Goal: Information Seeking & Learning: Learn about a topic

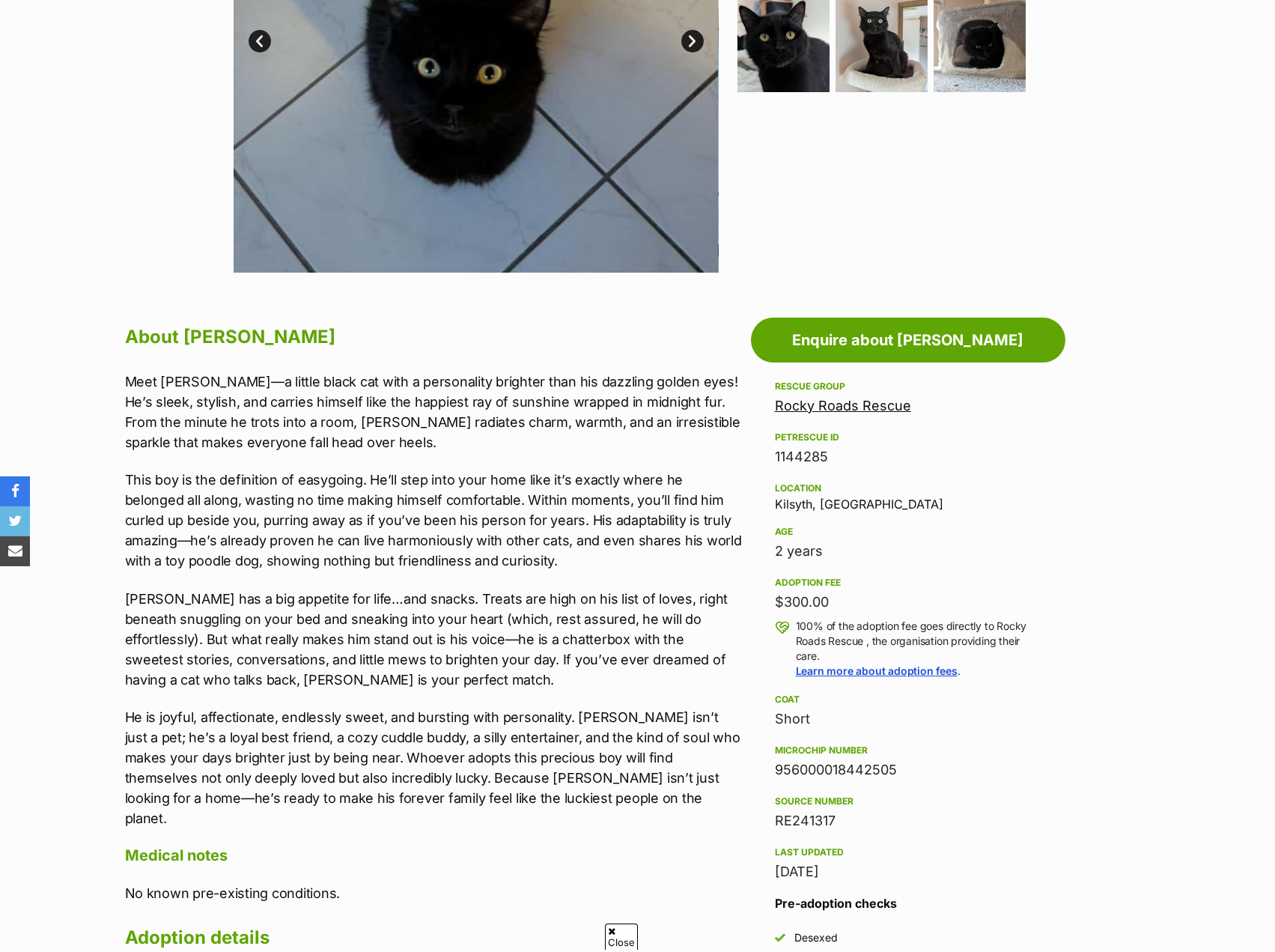
click at [864, 396] on div "Rocky Roads Rescue" at bounding box center [908, 405] width 267 height 21
click at [889, 408] on link "Rocky Roads Rescue" at bounding box center [843, 405] width 136 height 16
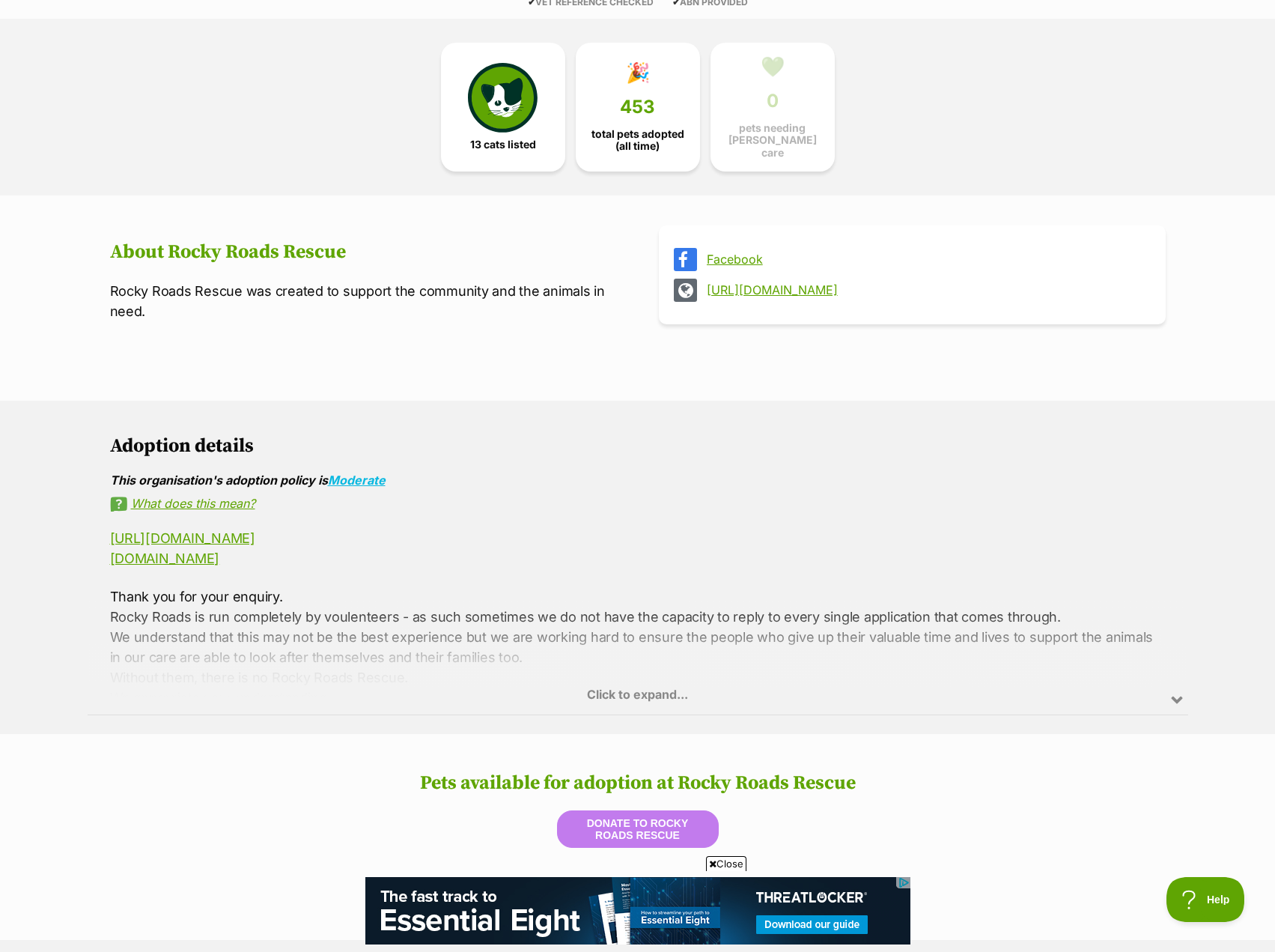
click at [627, 673] on div "Click to expand..." at bounding box center [638, 656] width 1101 height 117
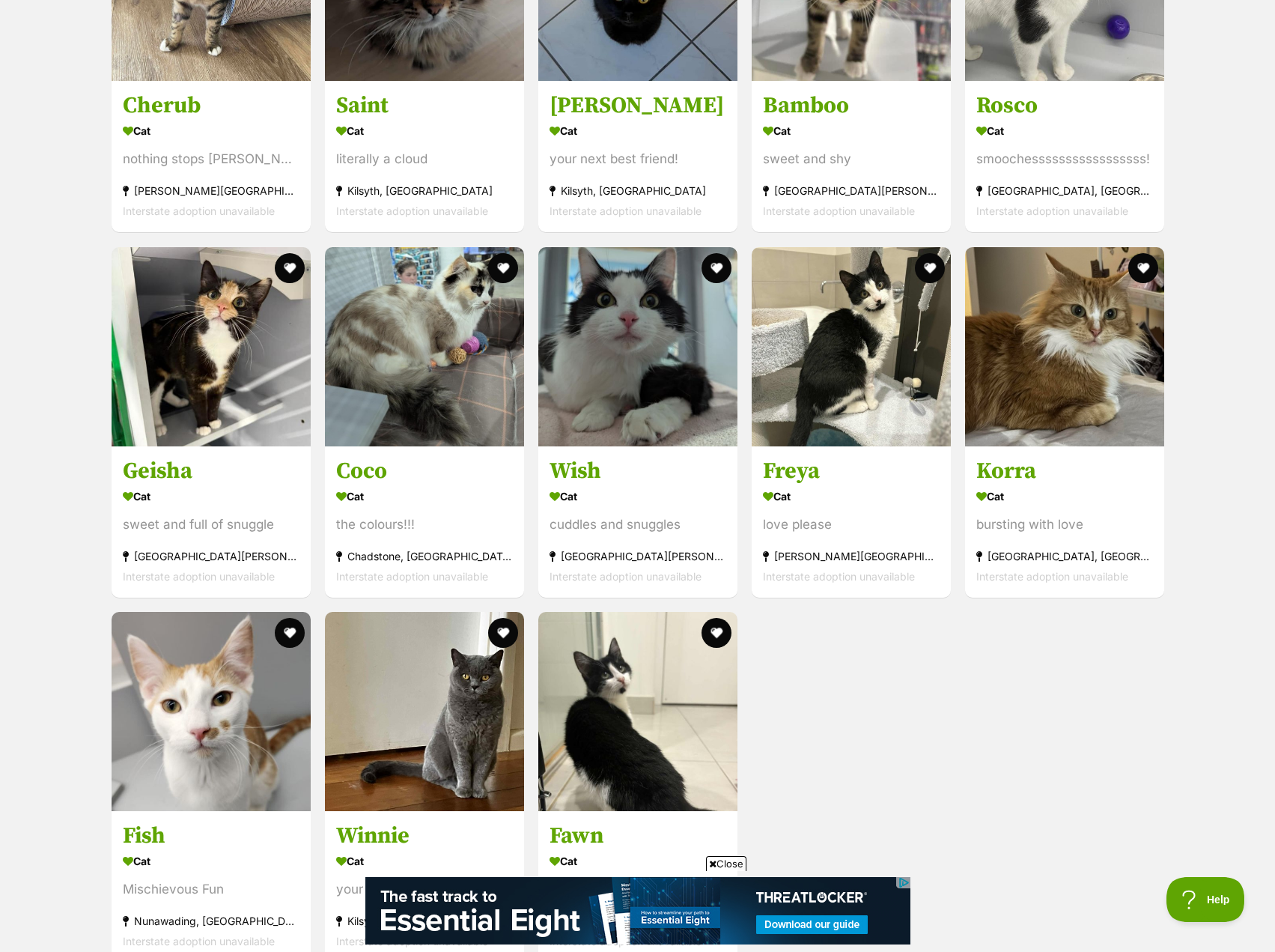
scroll to position [1872, 0]
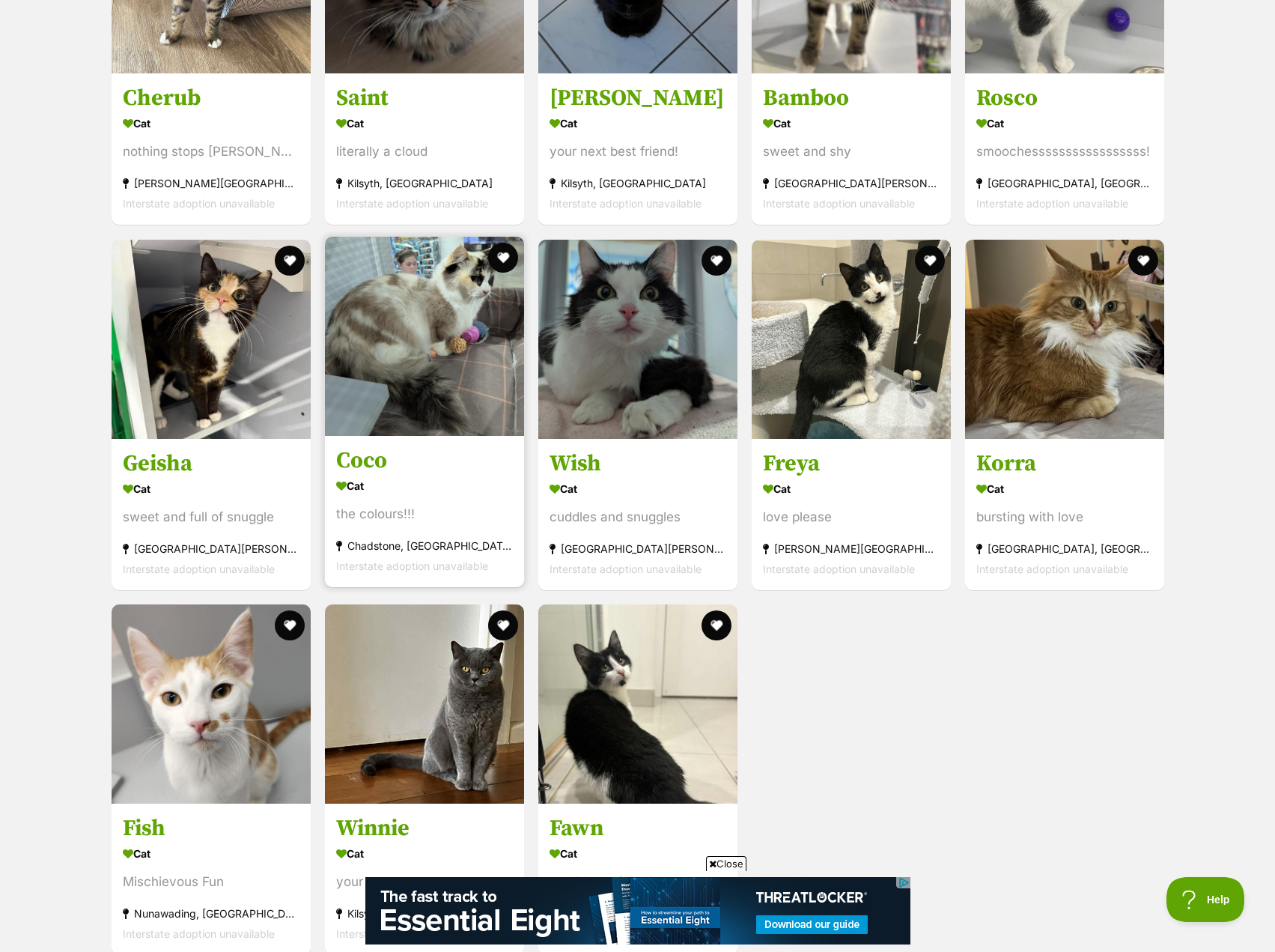
click at [414, 459] on h3 "Coco" at bounding box center [425, 460] width 177 height 29
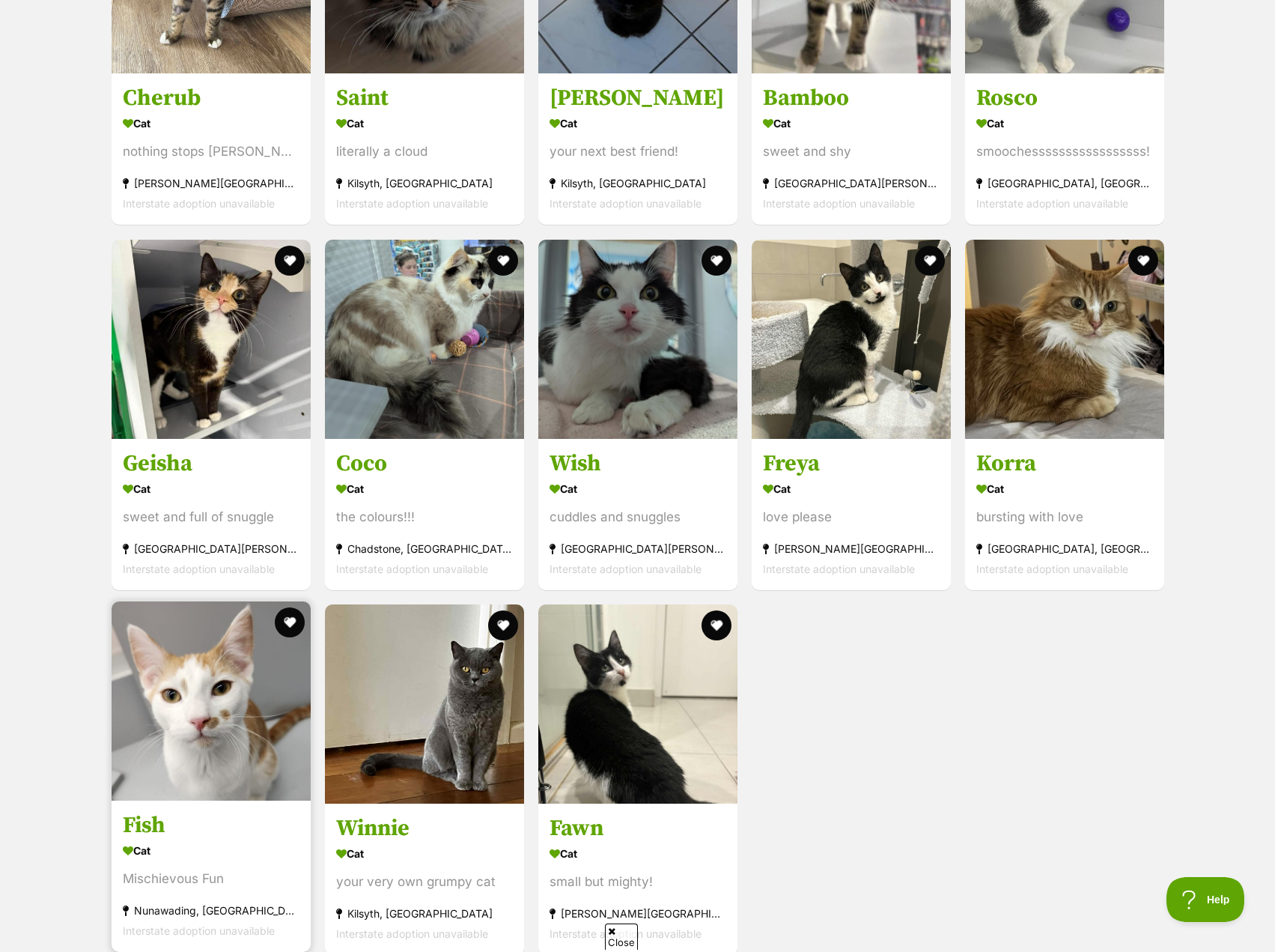
click at [150, 793] on img at bounding box center [211, 701] width 200 height 200
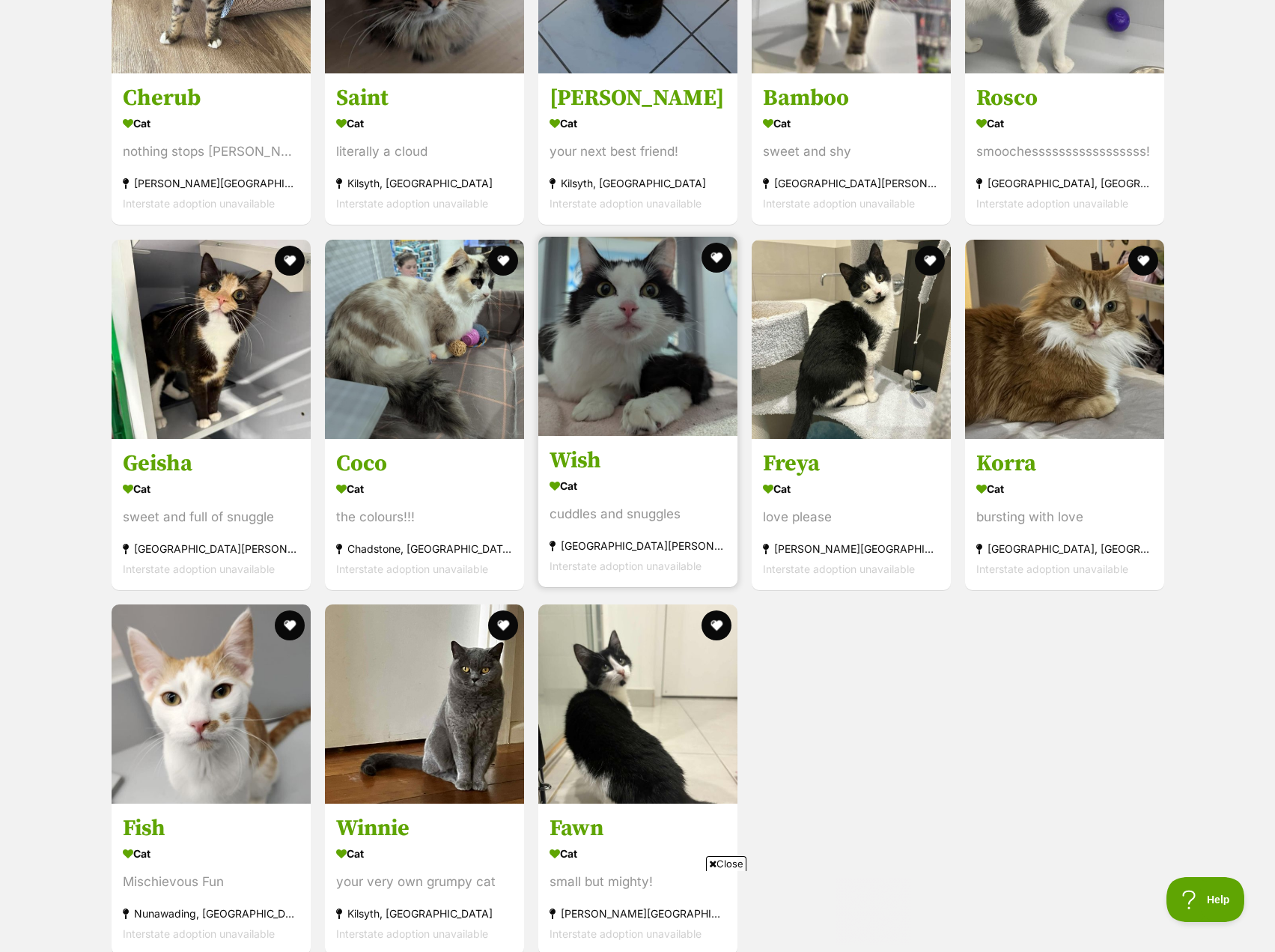
scroll to position [0, 0]
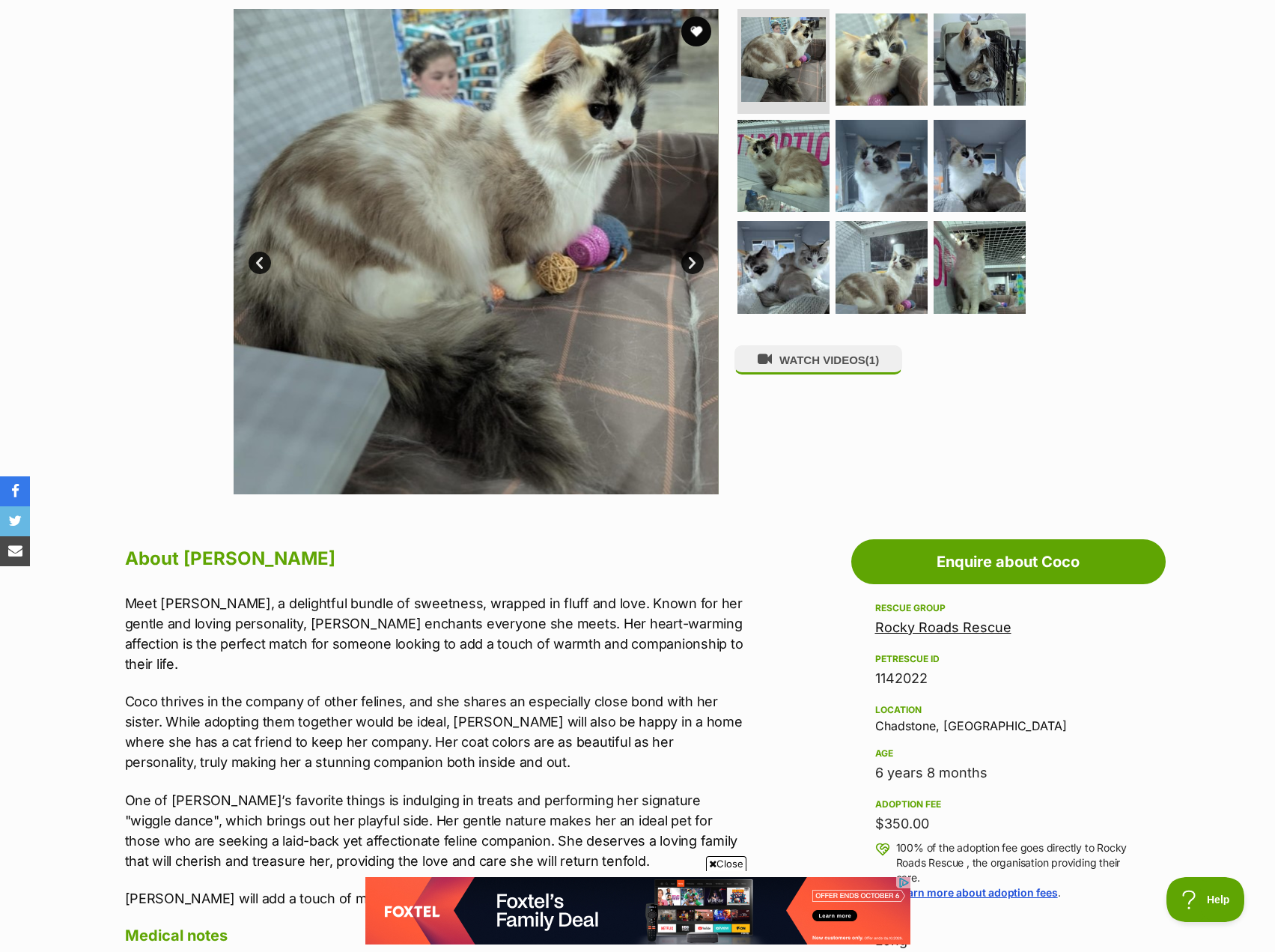
scroll to position [149, 0]
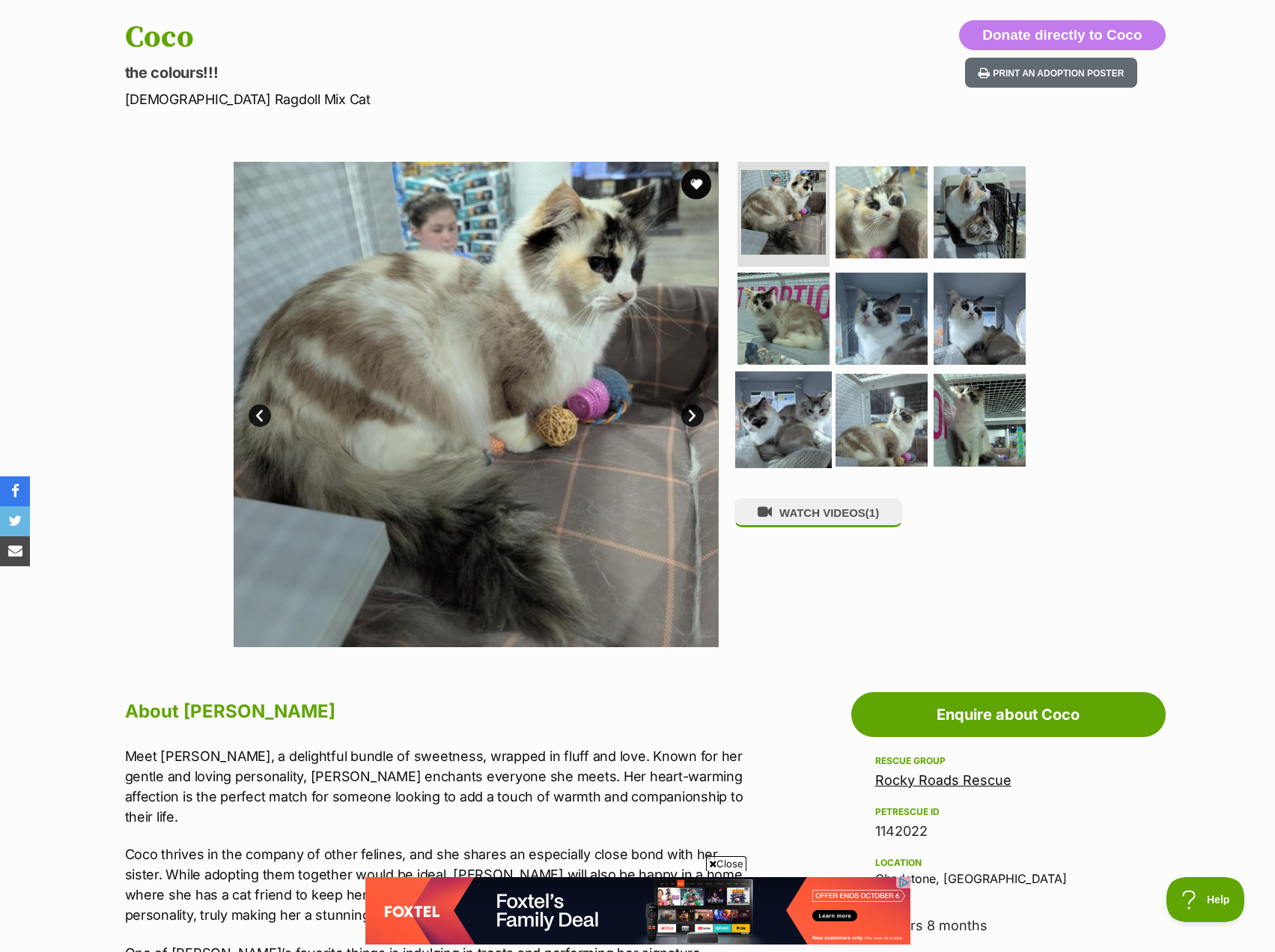
click at [756, 425] on img at bounding box center [784, 420] width 97 height 97
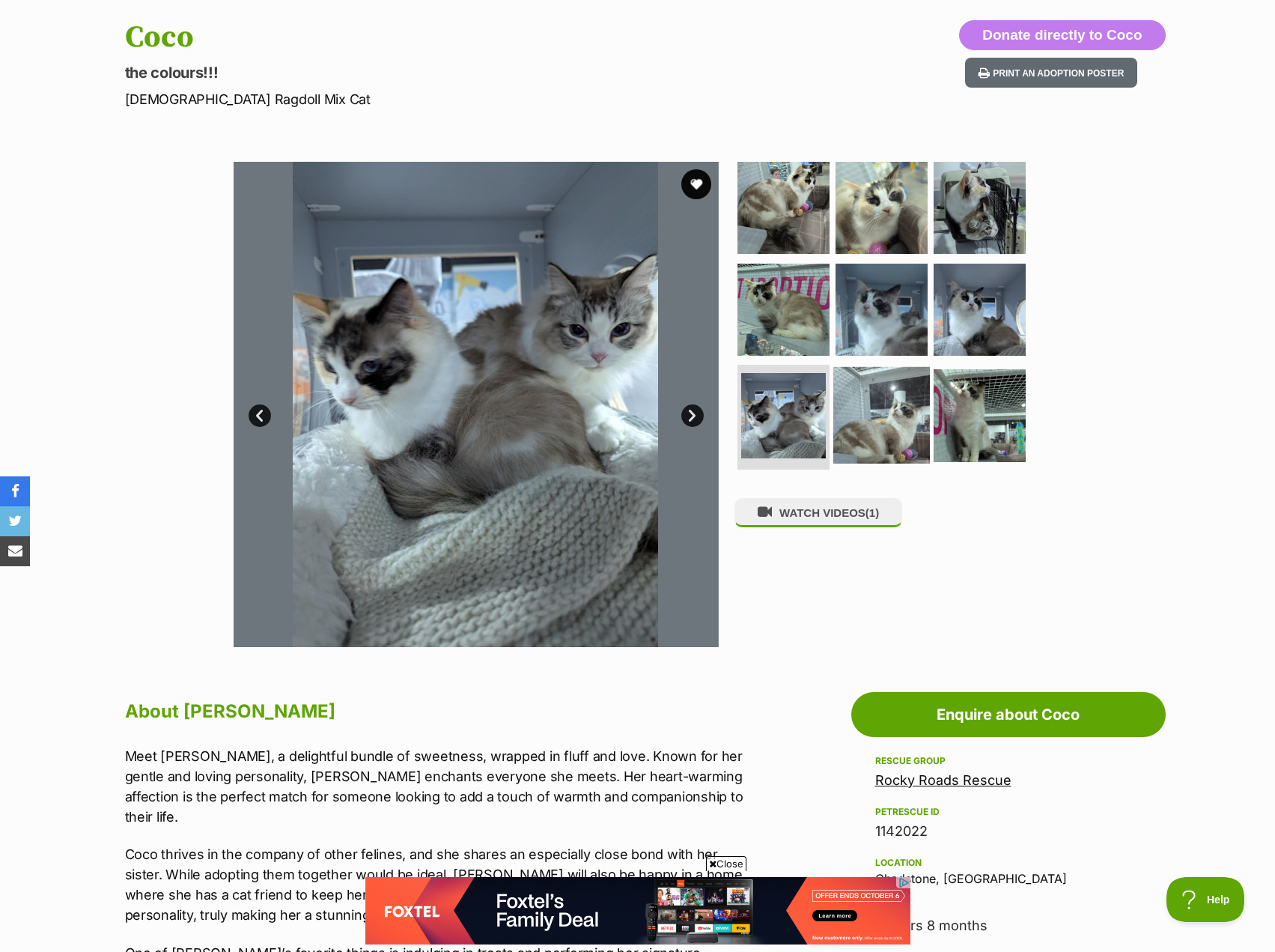
click at [880, 419] on img at bounding box center [882, 415] width 97 height 97
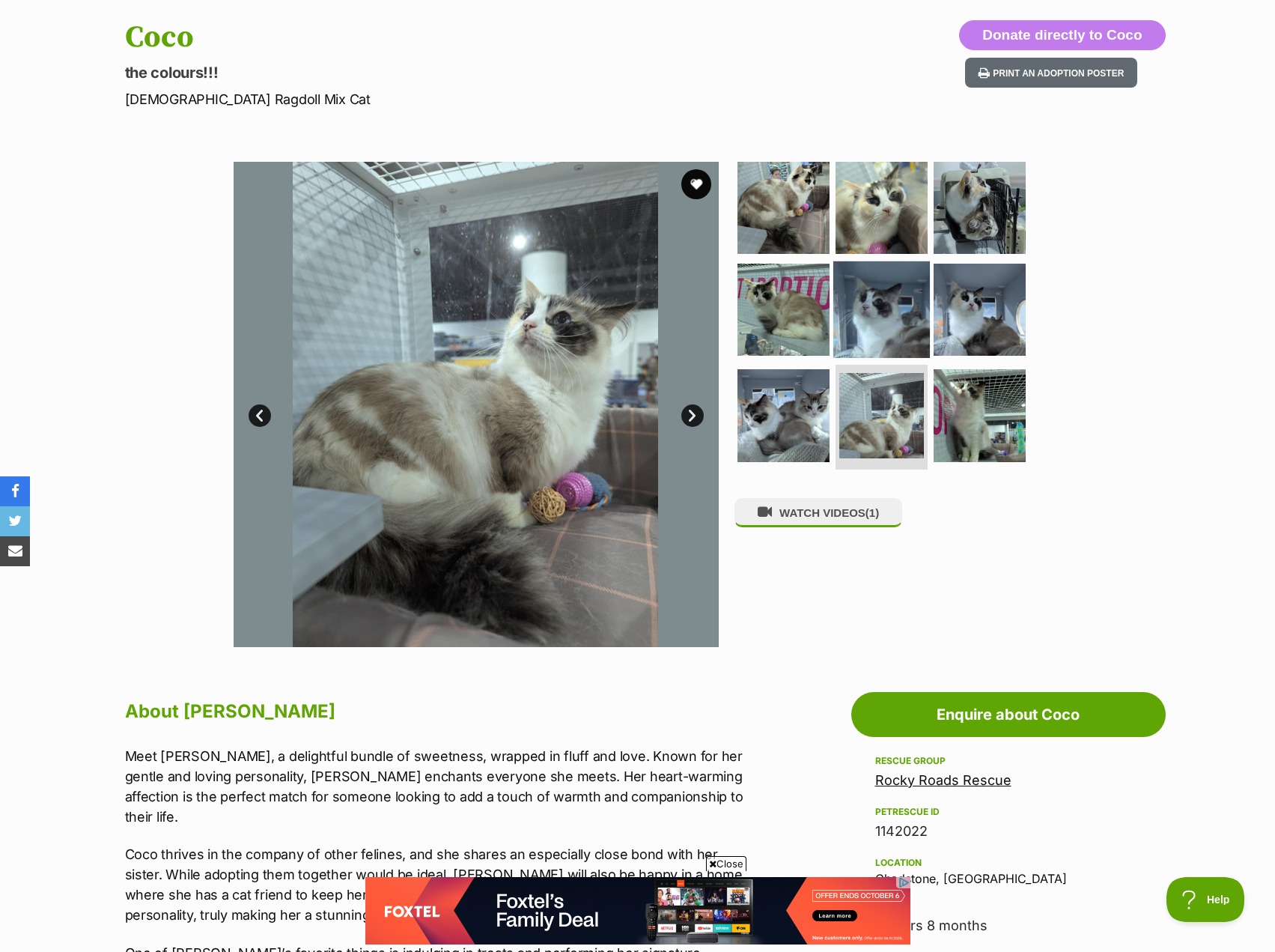
click at [889, 340] on img at bounding box center [882, 309] width 97 height 97
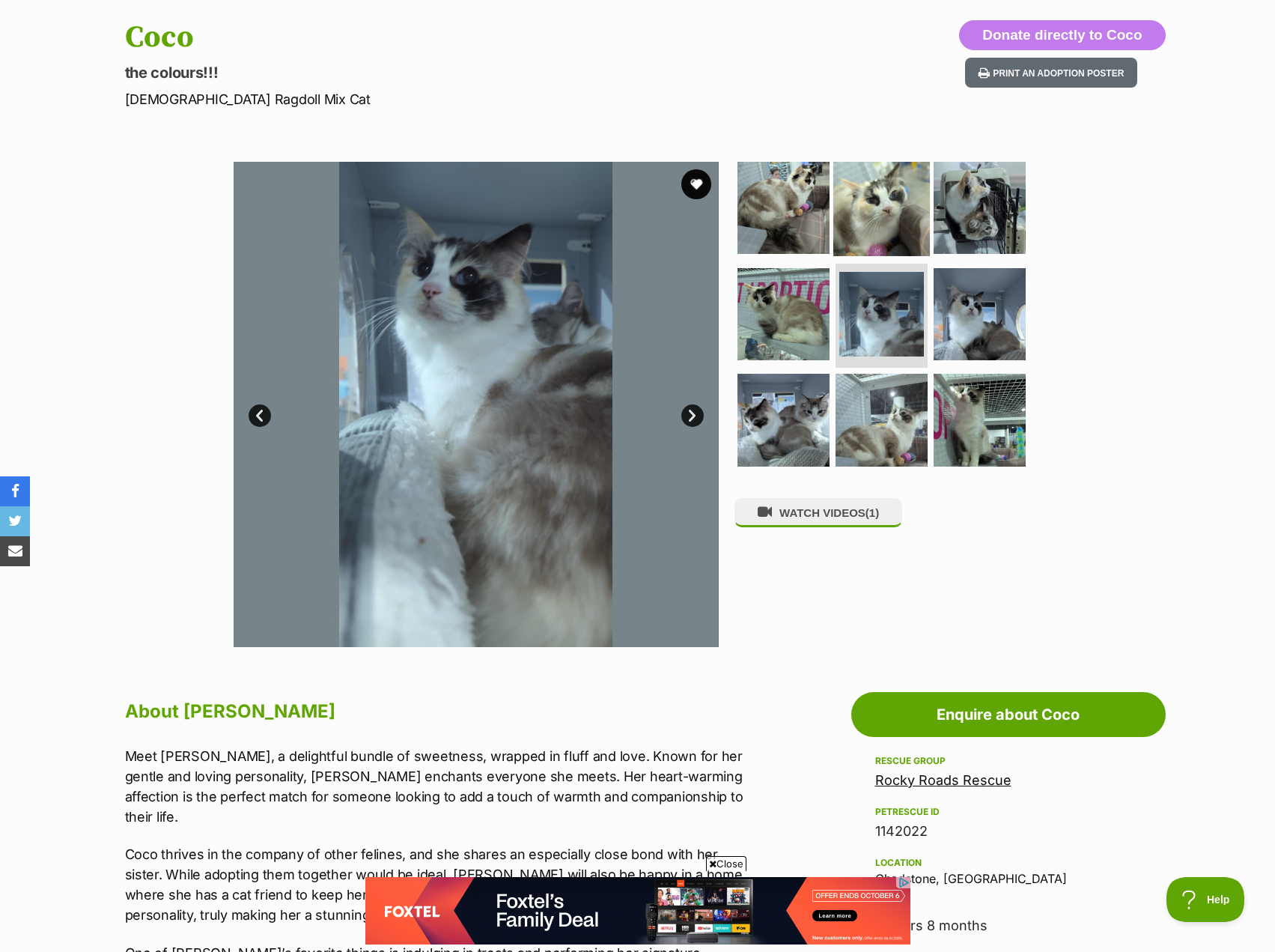
click at [878, 242] on img at bounding box center [882, 208] width 97 height 97
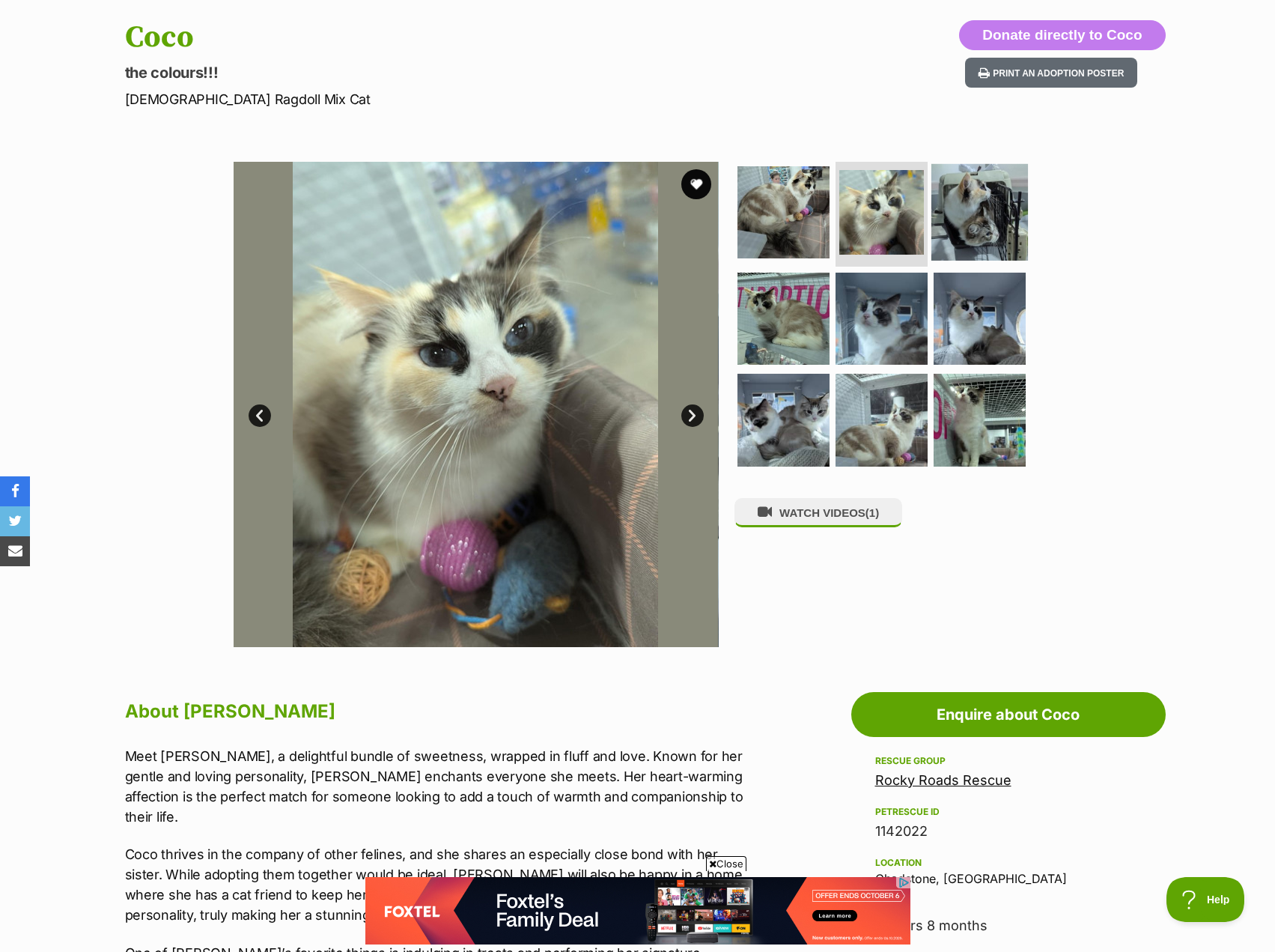
click at [985, 231] on img at bounding box center [980, 212] width 97 height 97
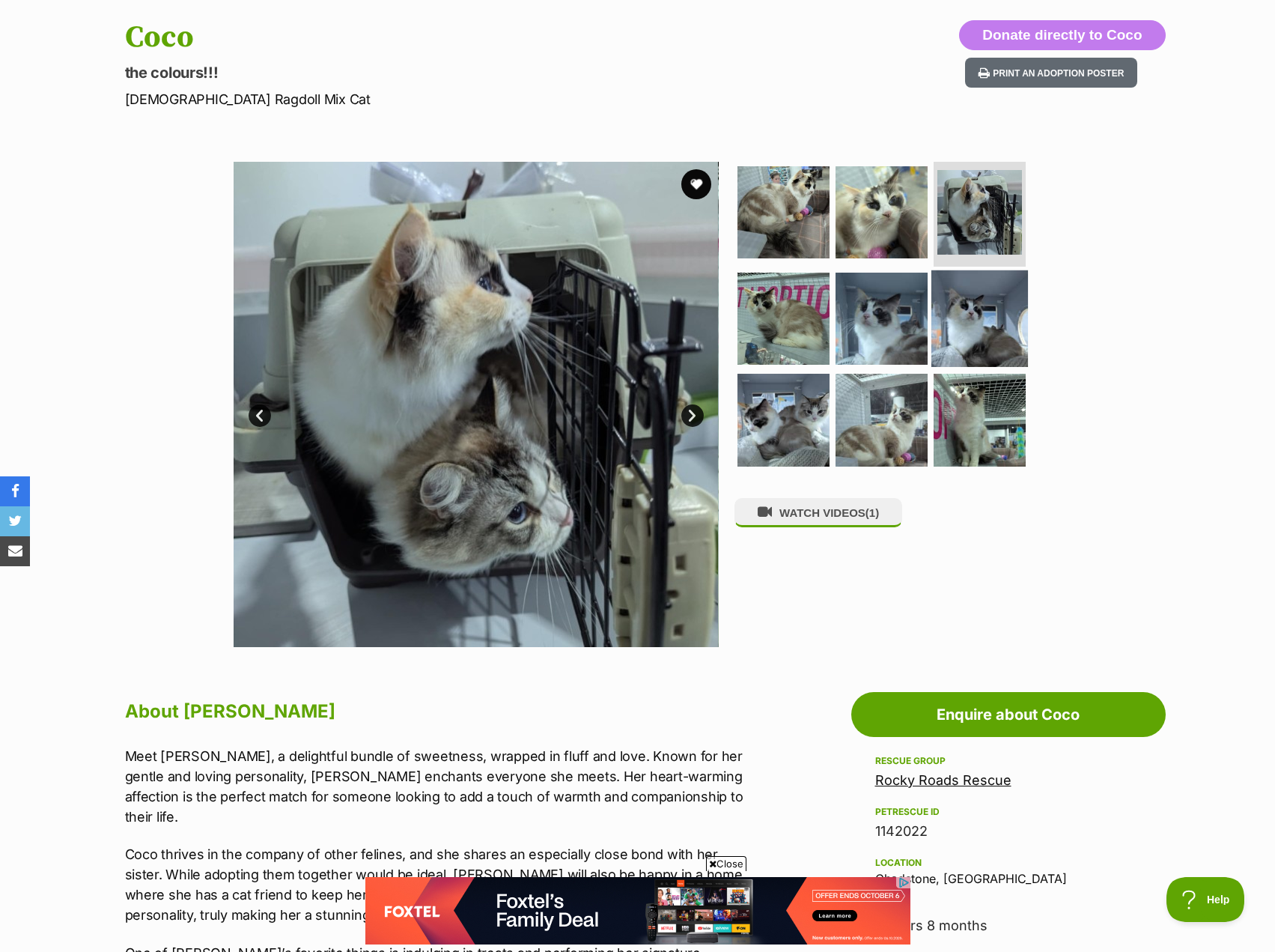
click at [985, 301] on img at bounding box center [980, 318] width 97 height 97
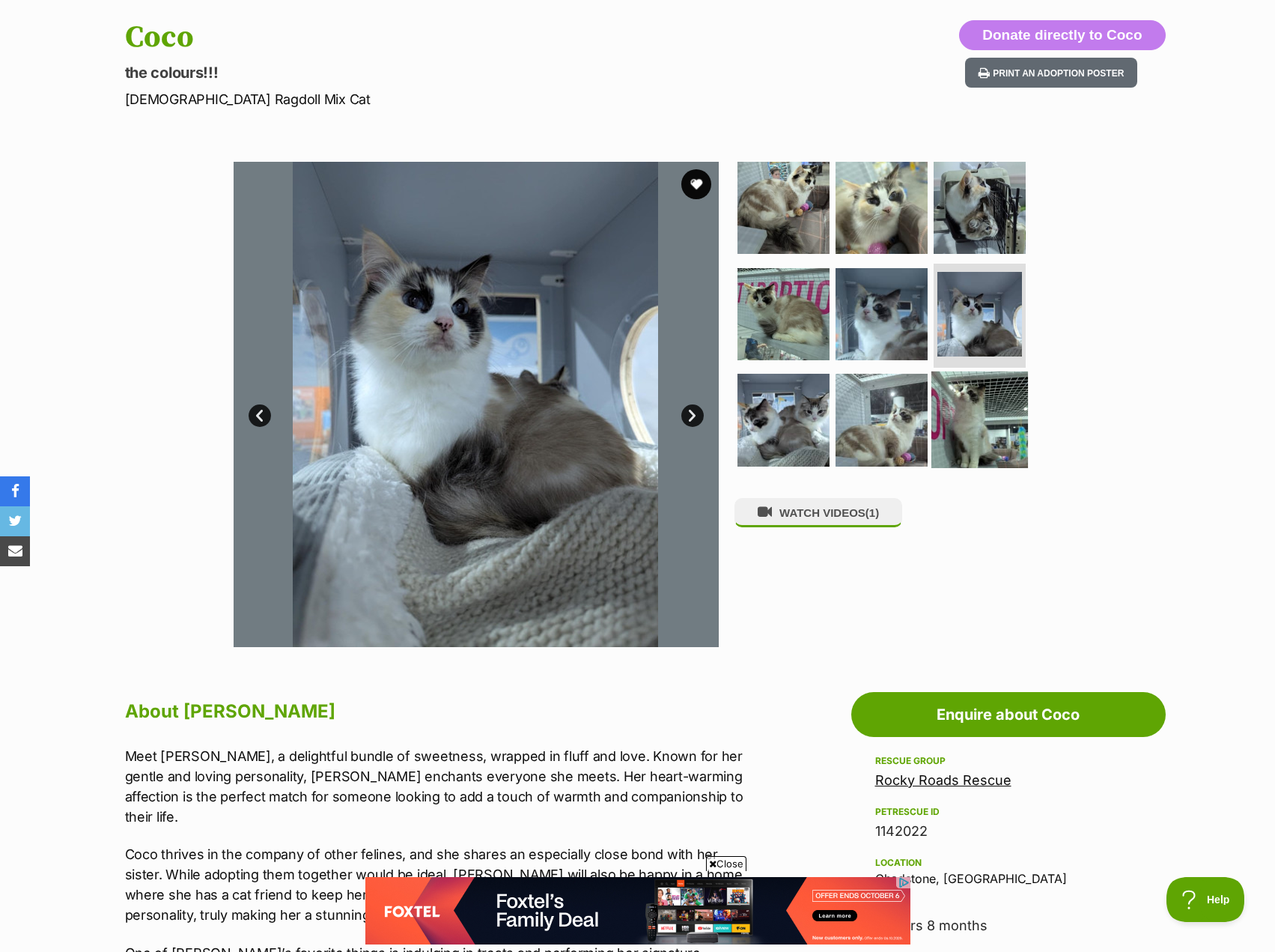
click at [976, 418] on img at bounding box center [980, 420] width 97 height 97
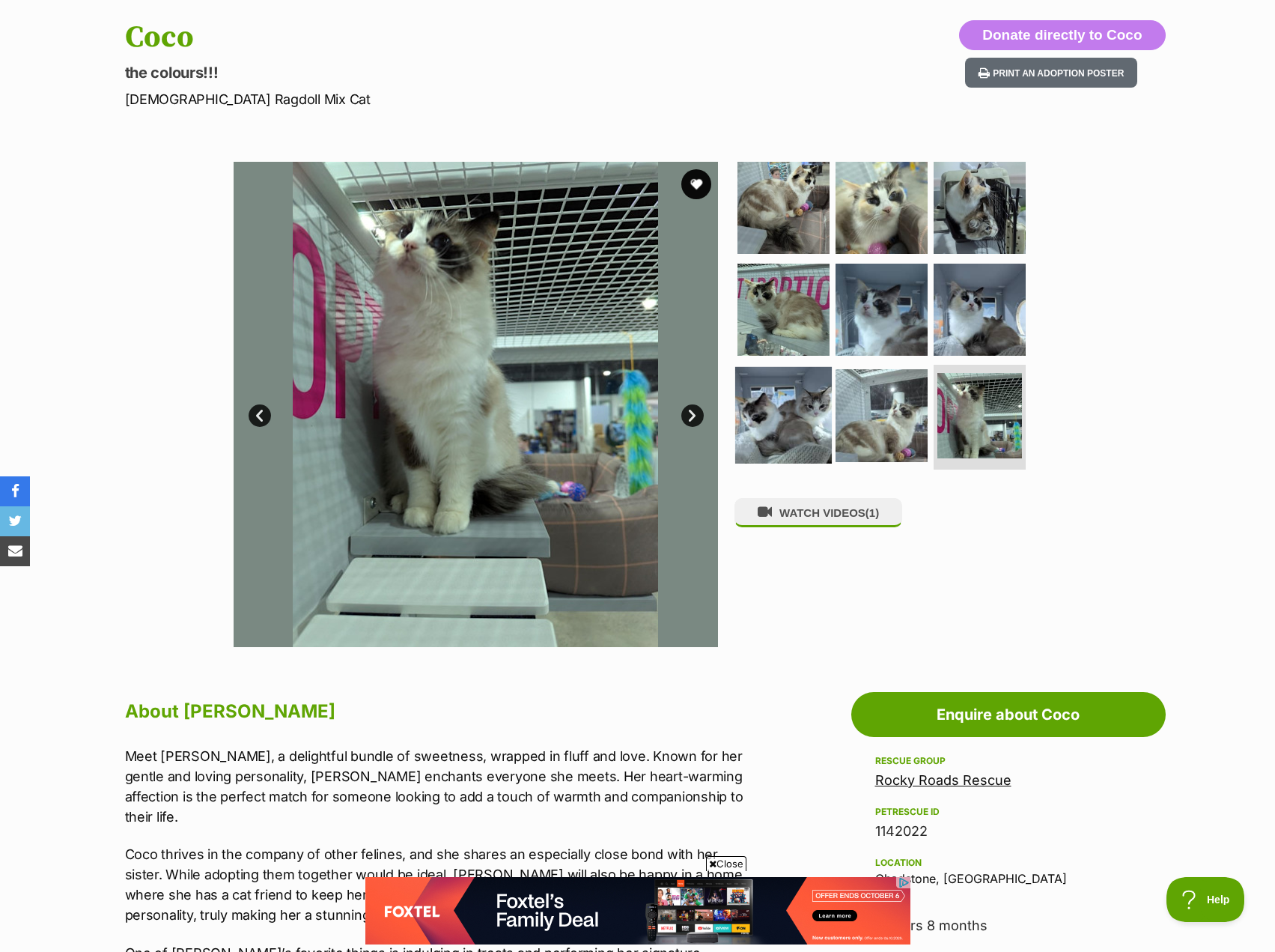
click at [775, 415] on img at bounding box center [784, 415] width 97 height 97
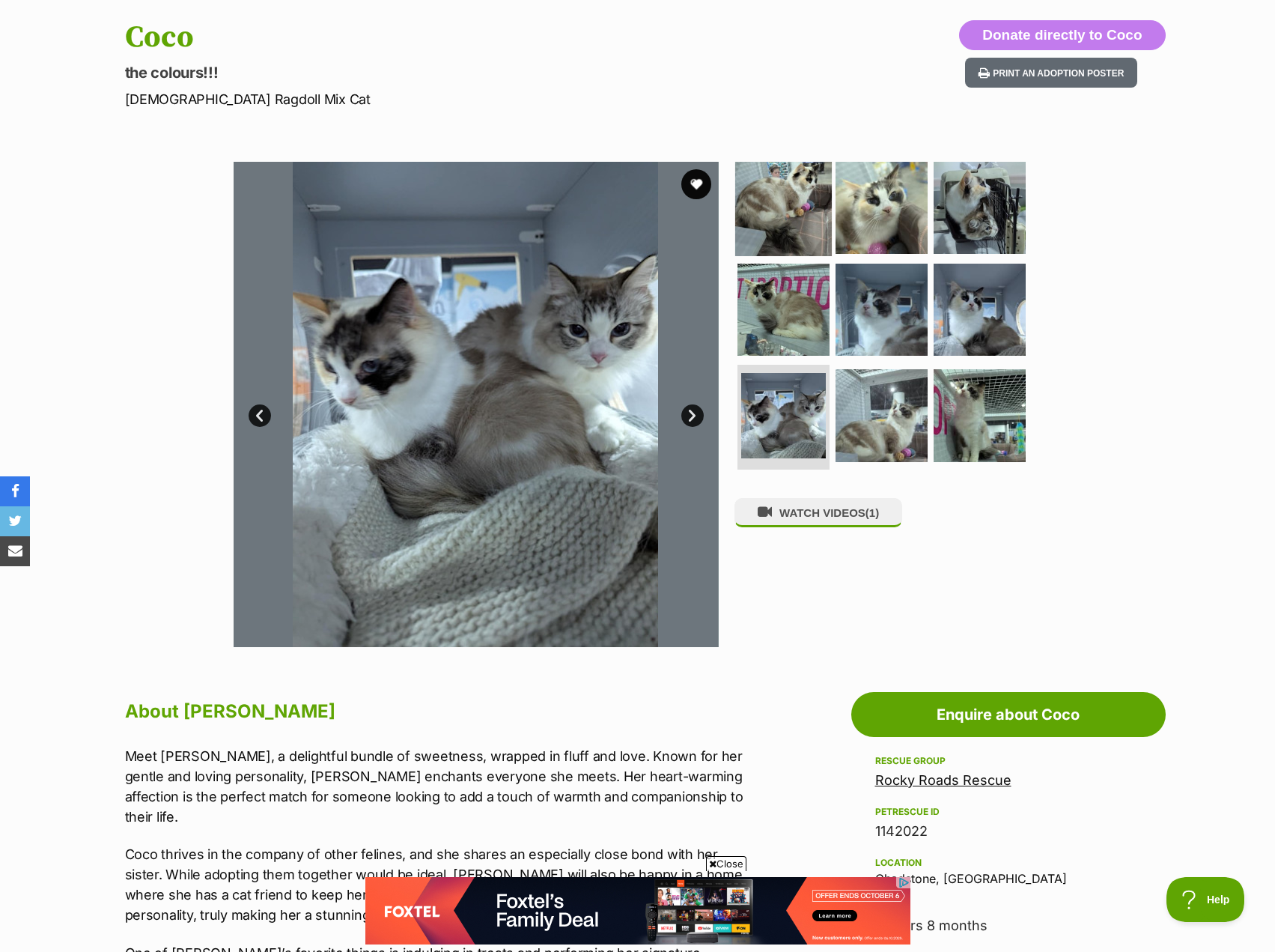
click at [762, 239] on img at bounding box center [784, 208] width 97 height 97
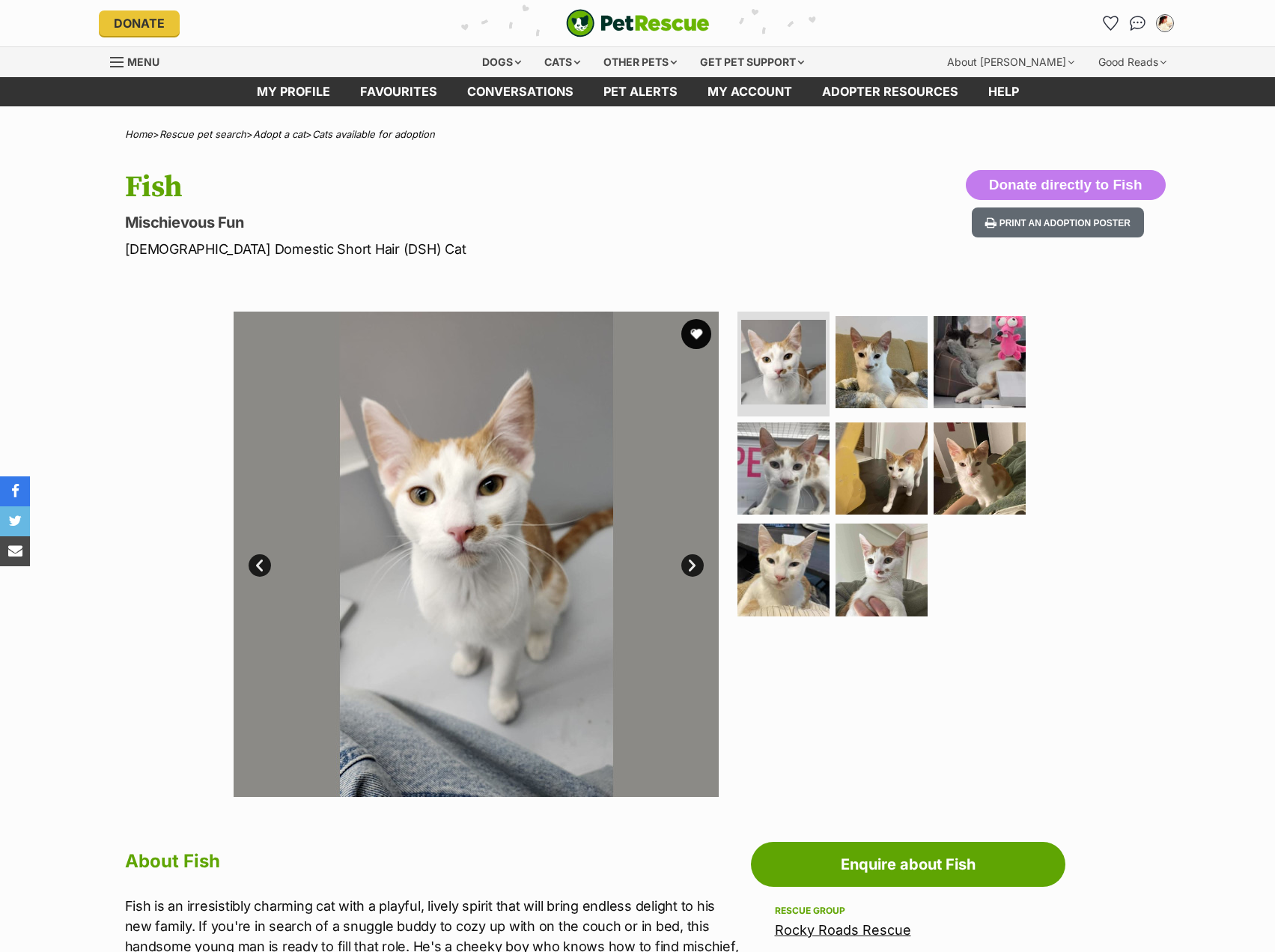
click at [867, 453] on img at bounding box center [882, 468] width 92 height 92
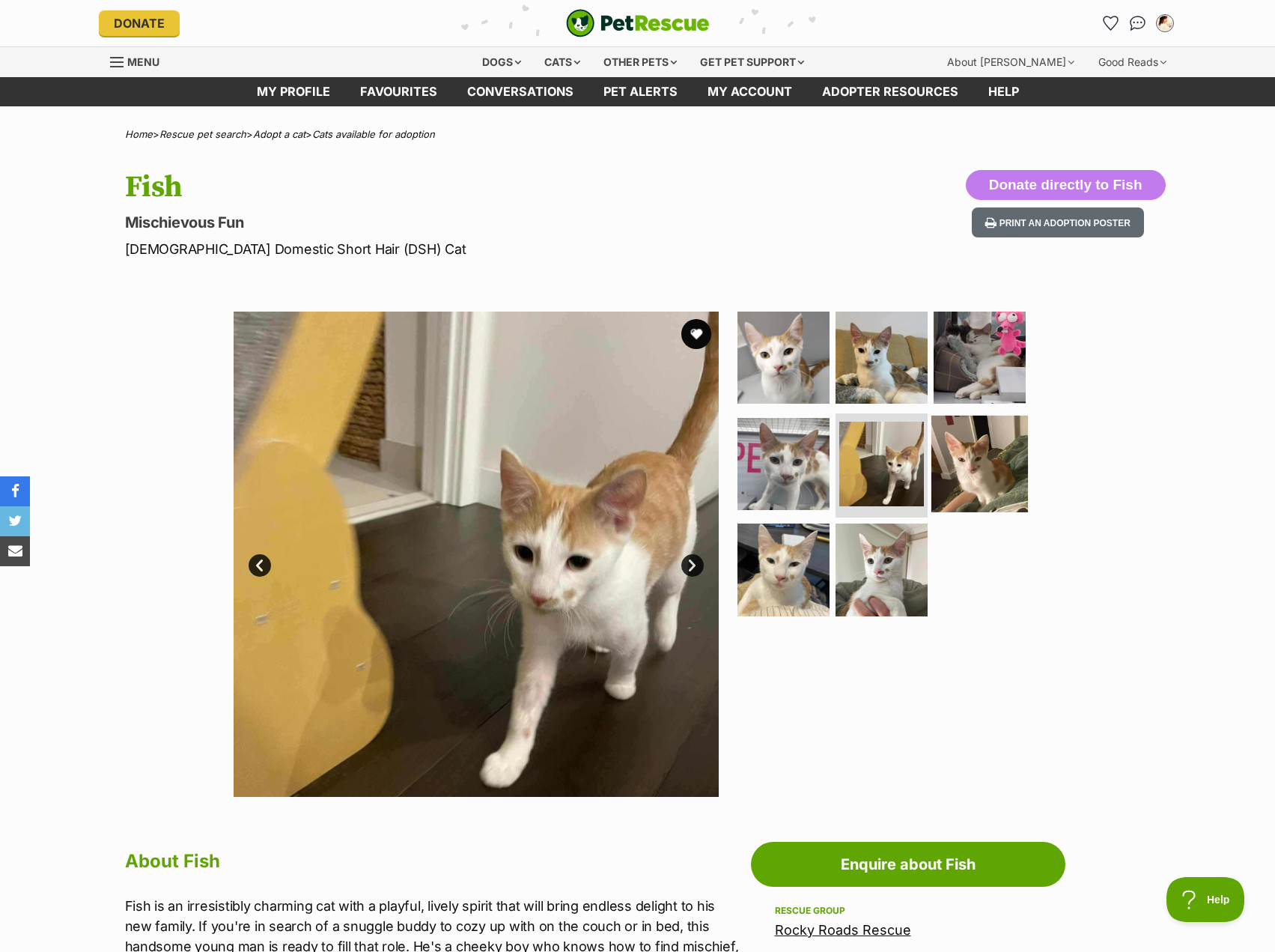
click at [956, 449] on img at bounding box center [980, 463] width 97 height 97
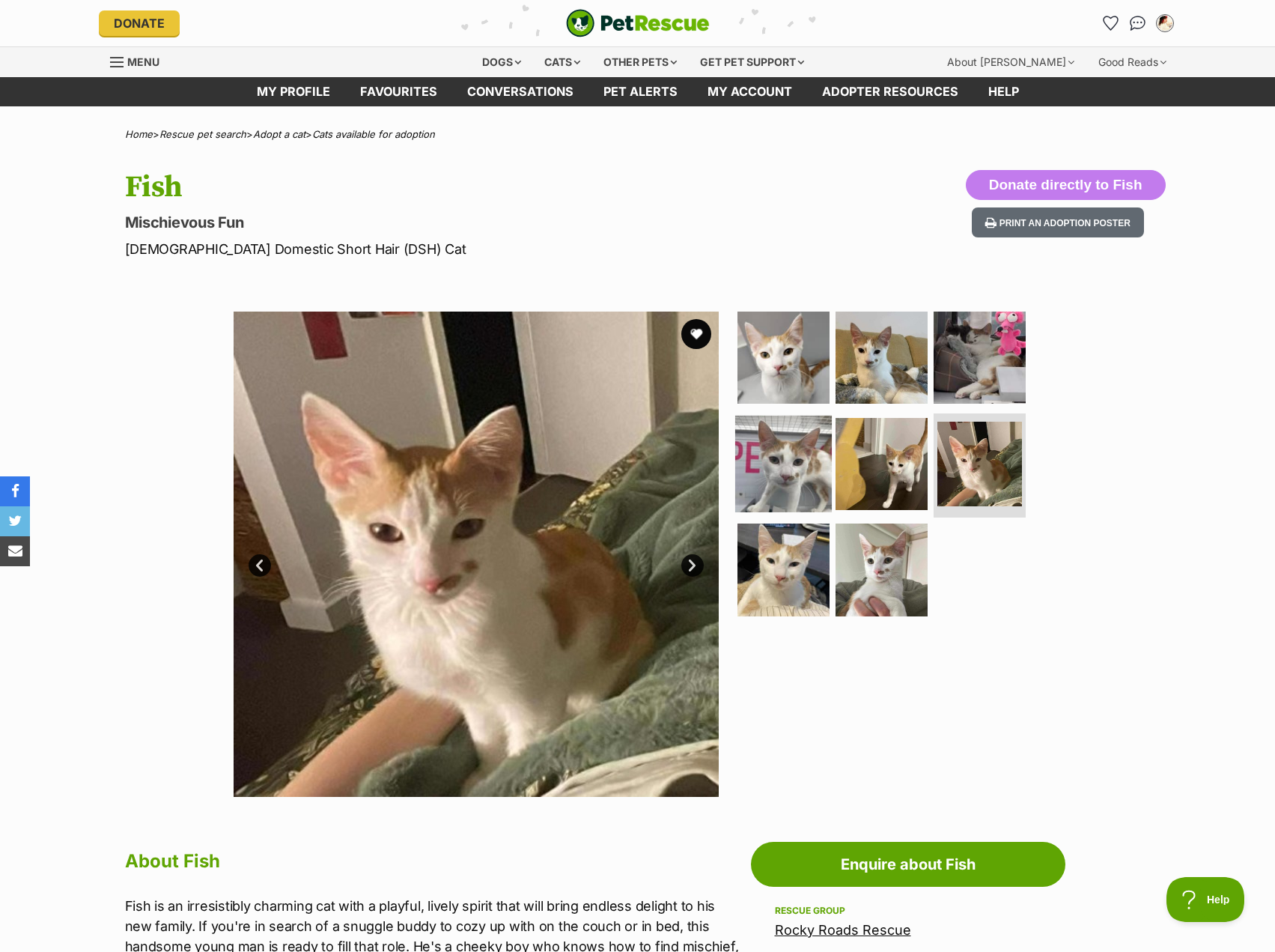
click at [793, 504] on img at bounding box center [784, 463] width 97 height 97
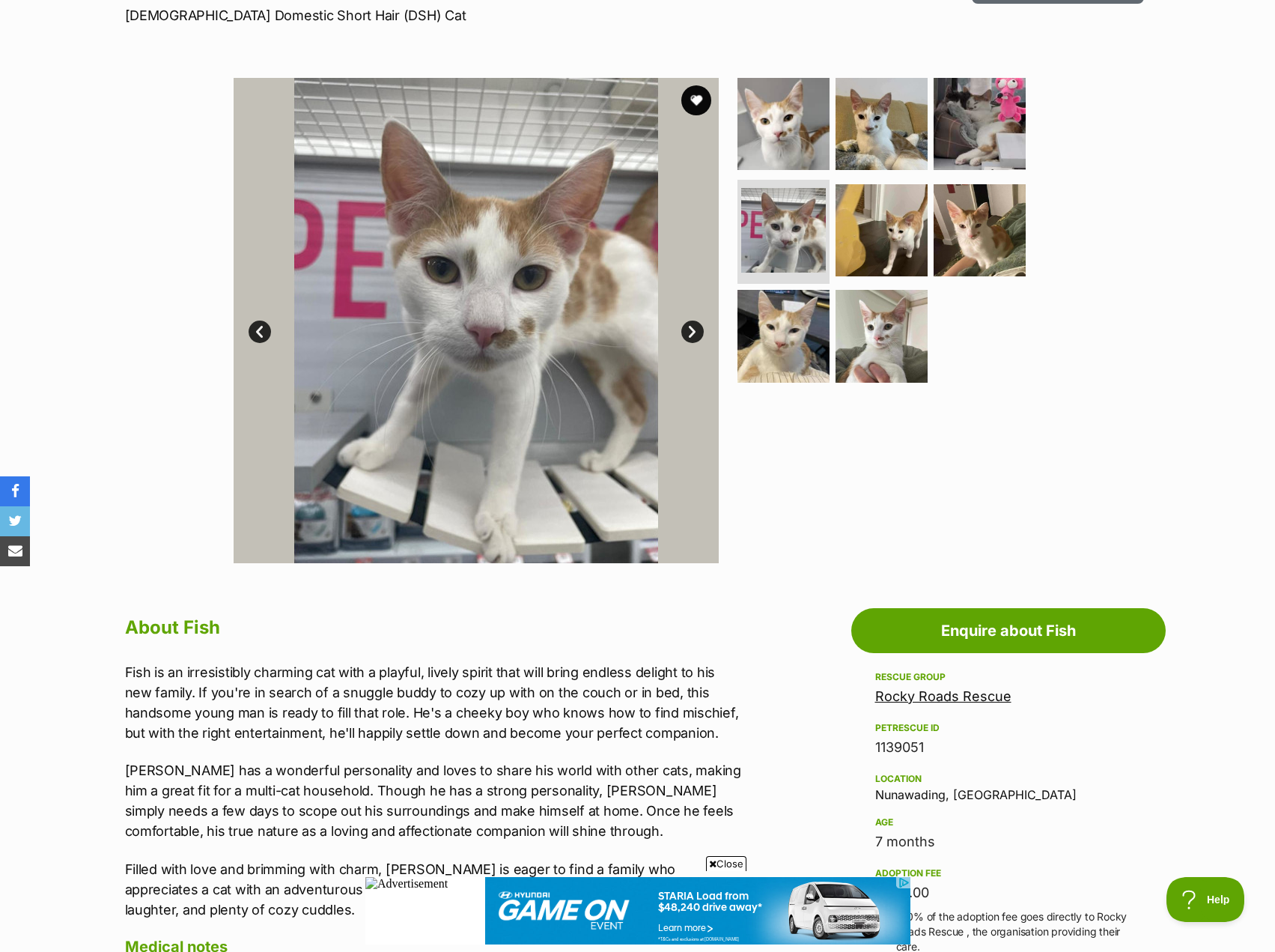
scroll to position [75, 0]
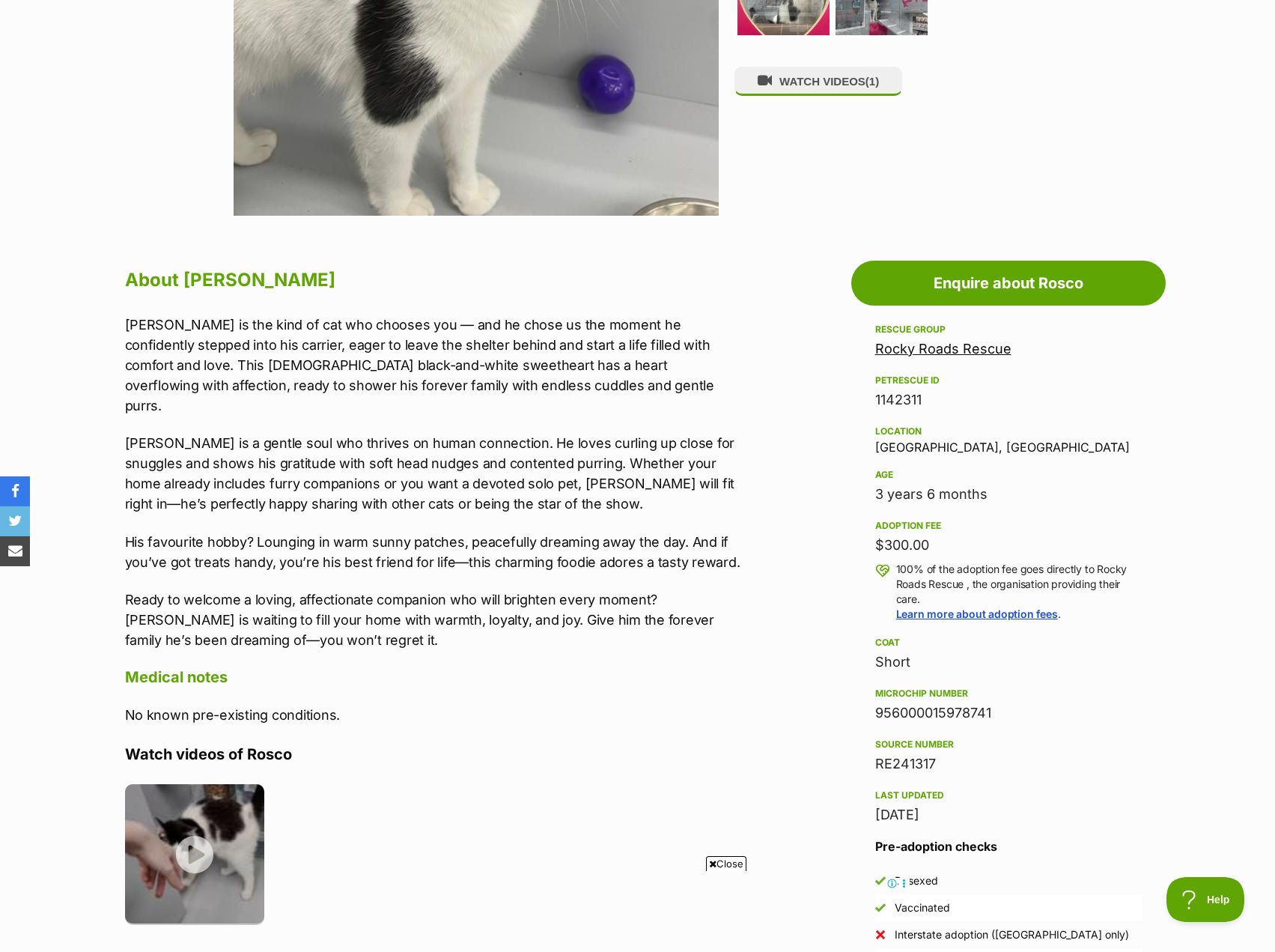
scroll to position [749, 0]
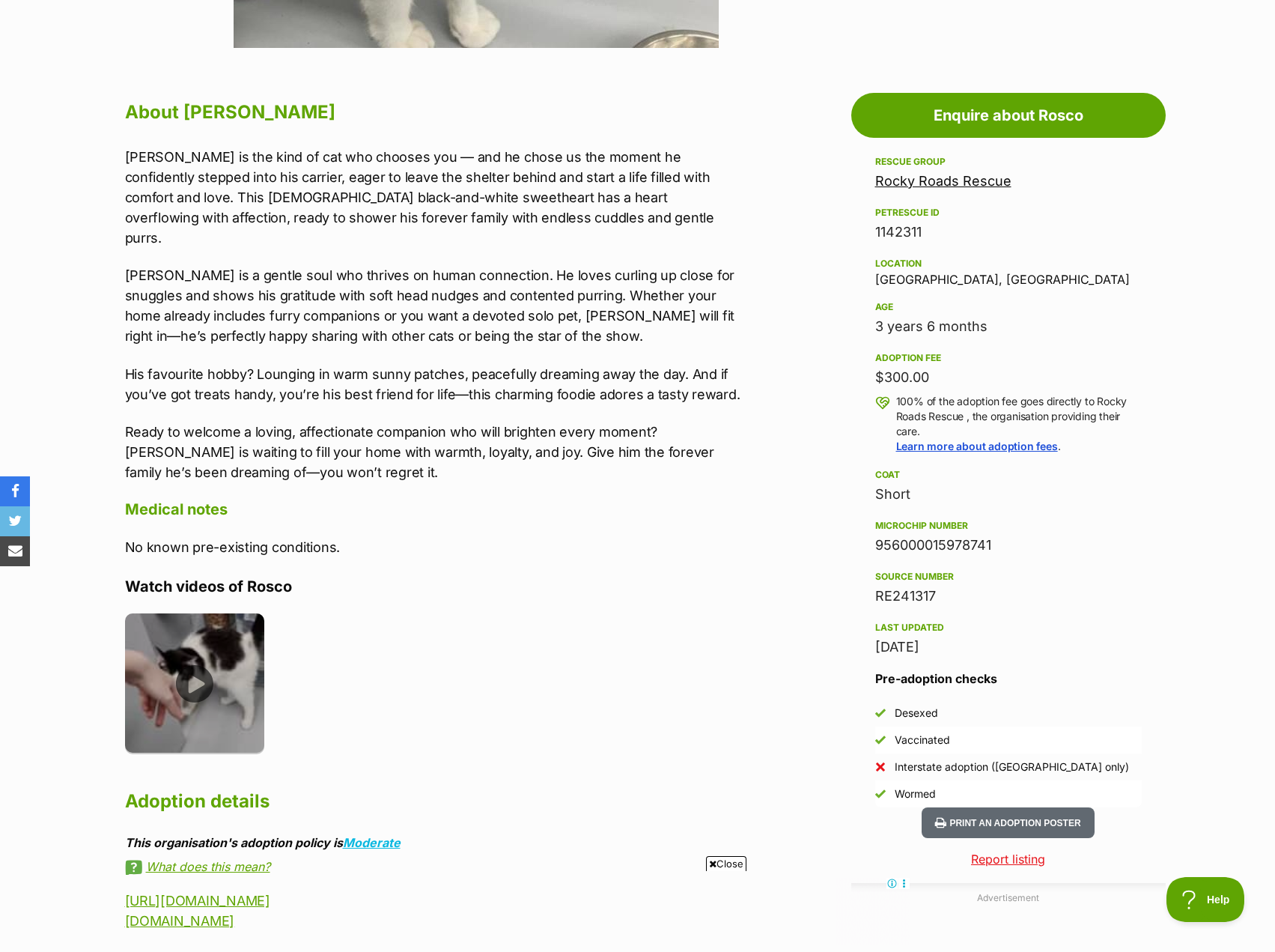
click at [217, 676] on img at bounding box center [195, 683] width 140 height 140
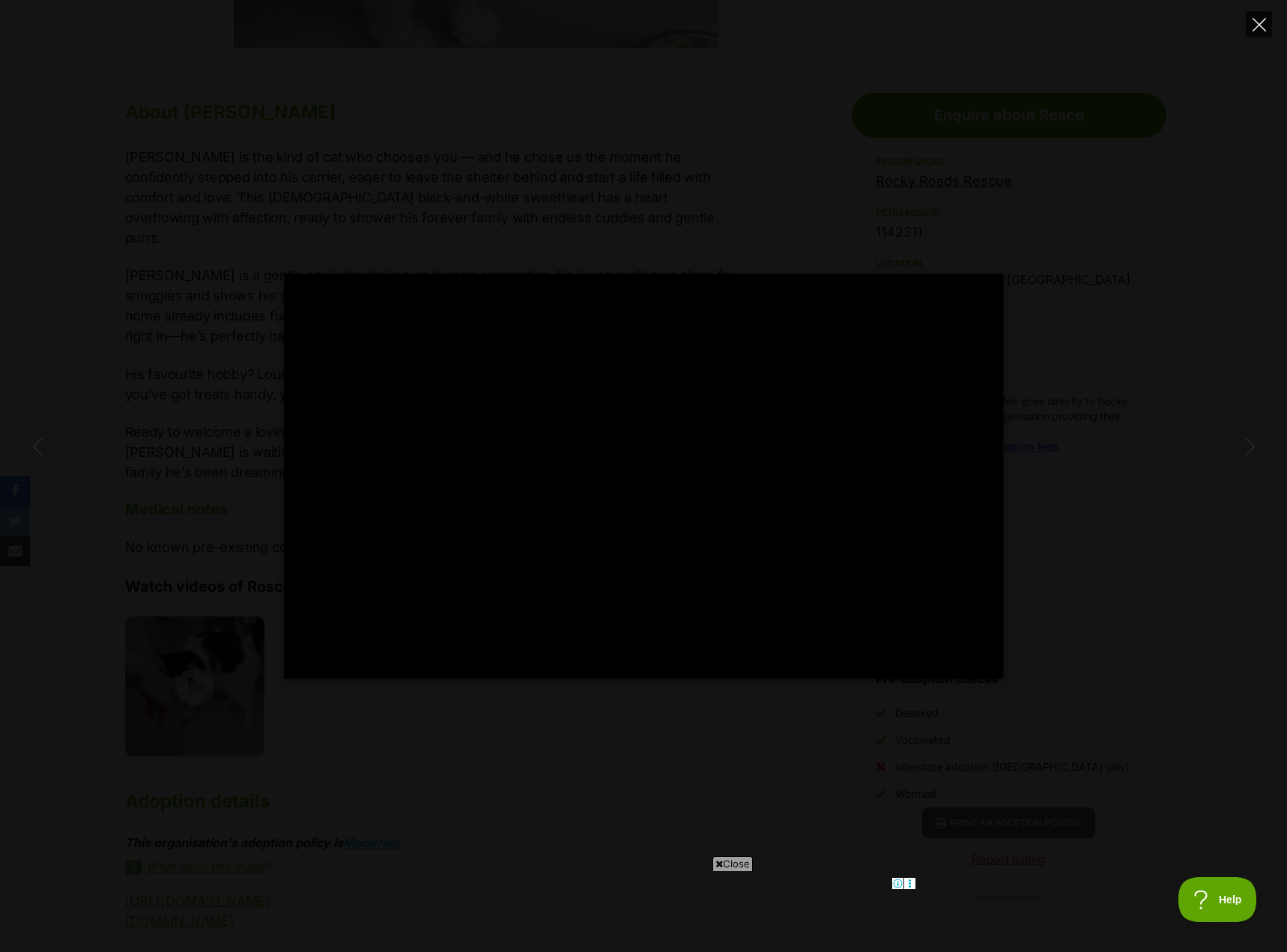
click at [1260, 22] on icon "Close" at bounding box center [1259, 25] width 14 height 14
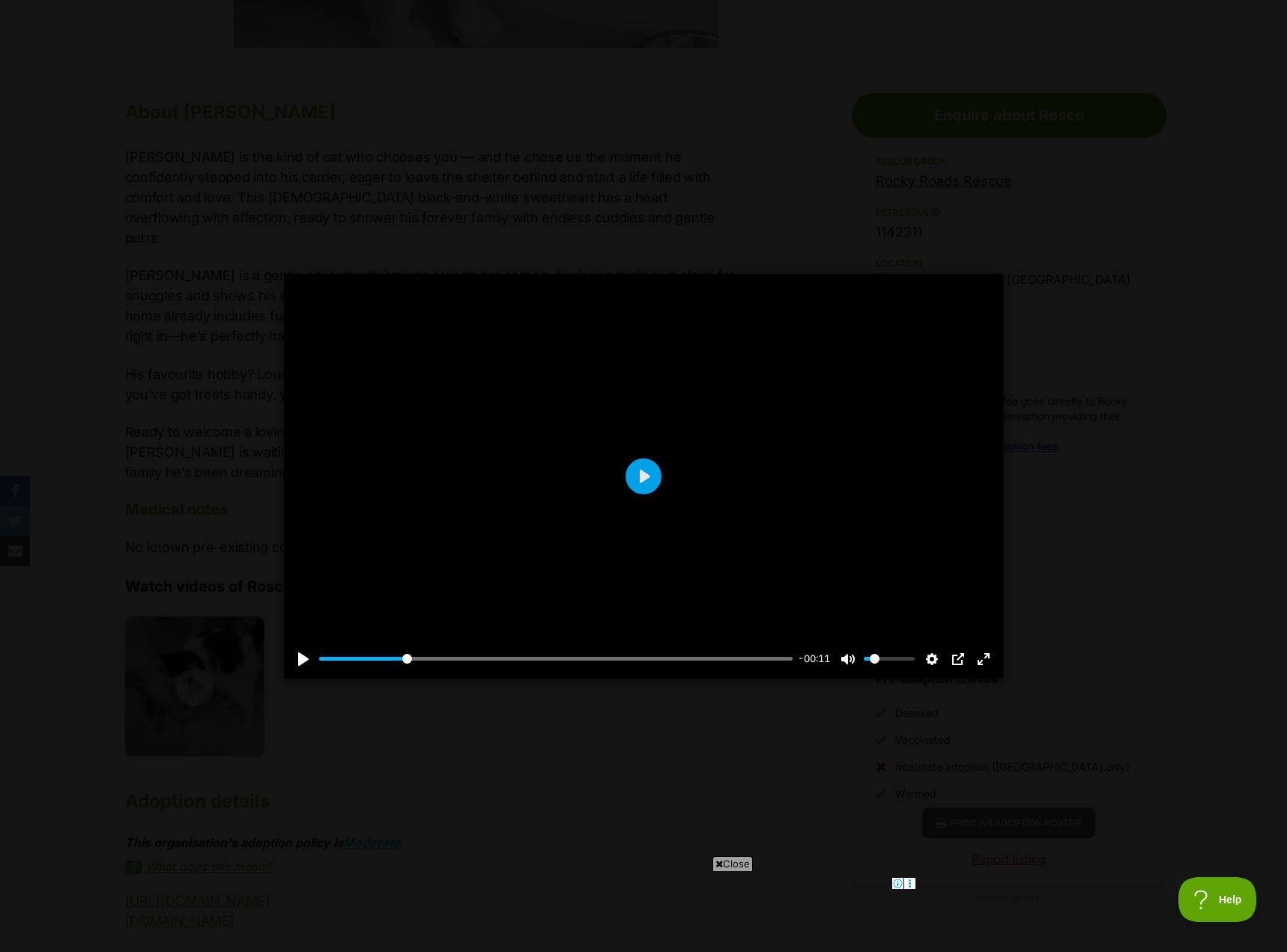
type input "18.47"
